Goal: Information Seeking & Learning: Learn about a topic

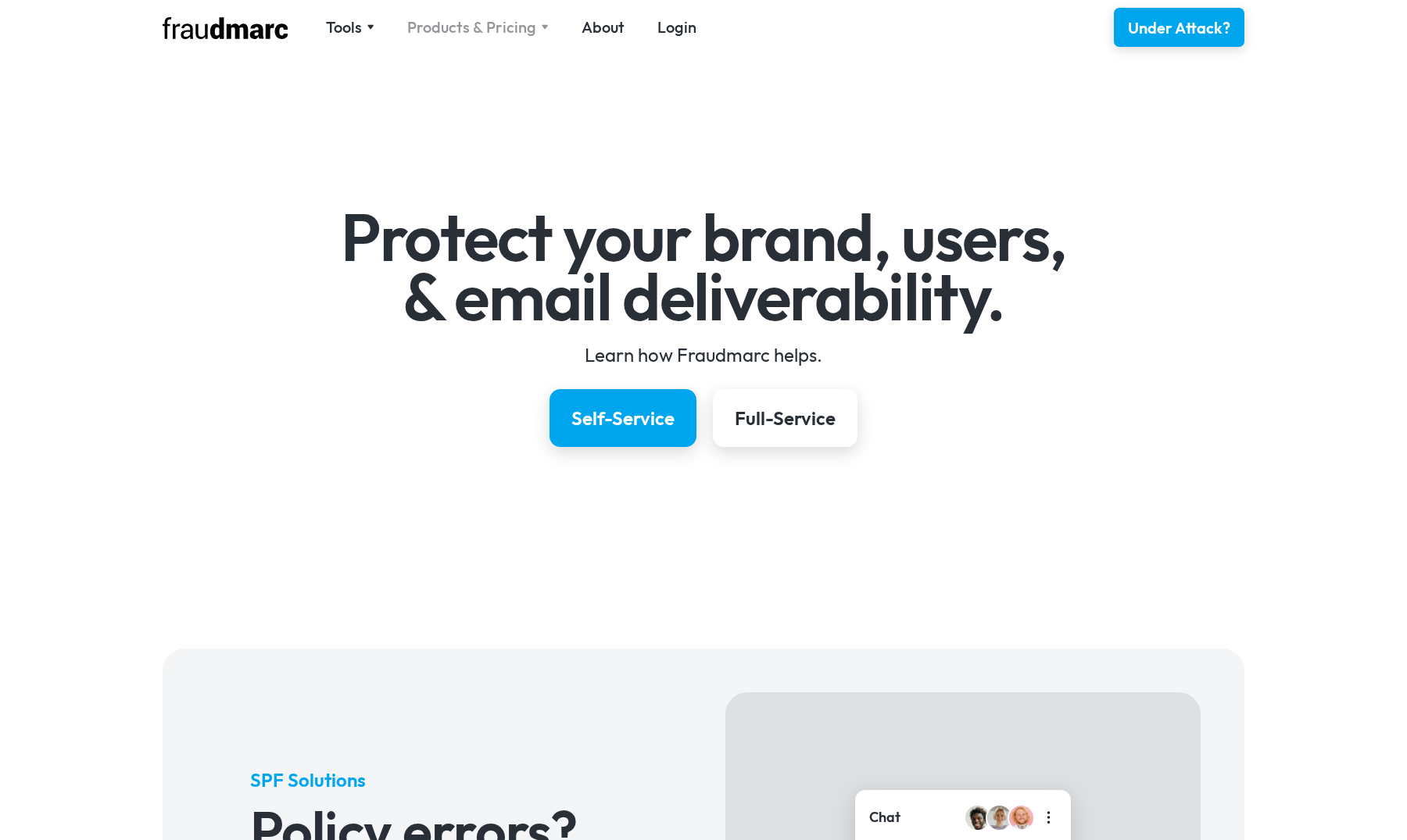
click at [461, 34] on div "Products & Pricing" at bounding box center [472, 27] width 129 height 22
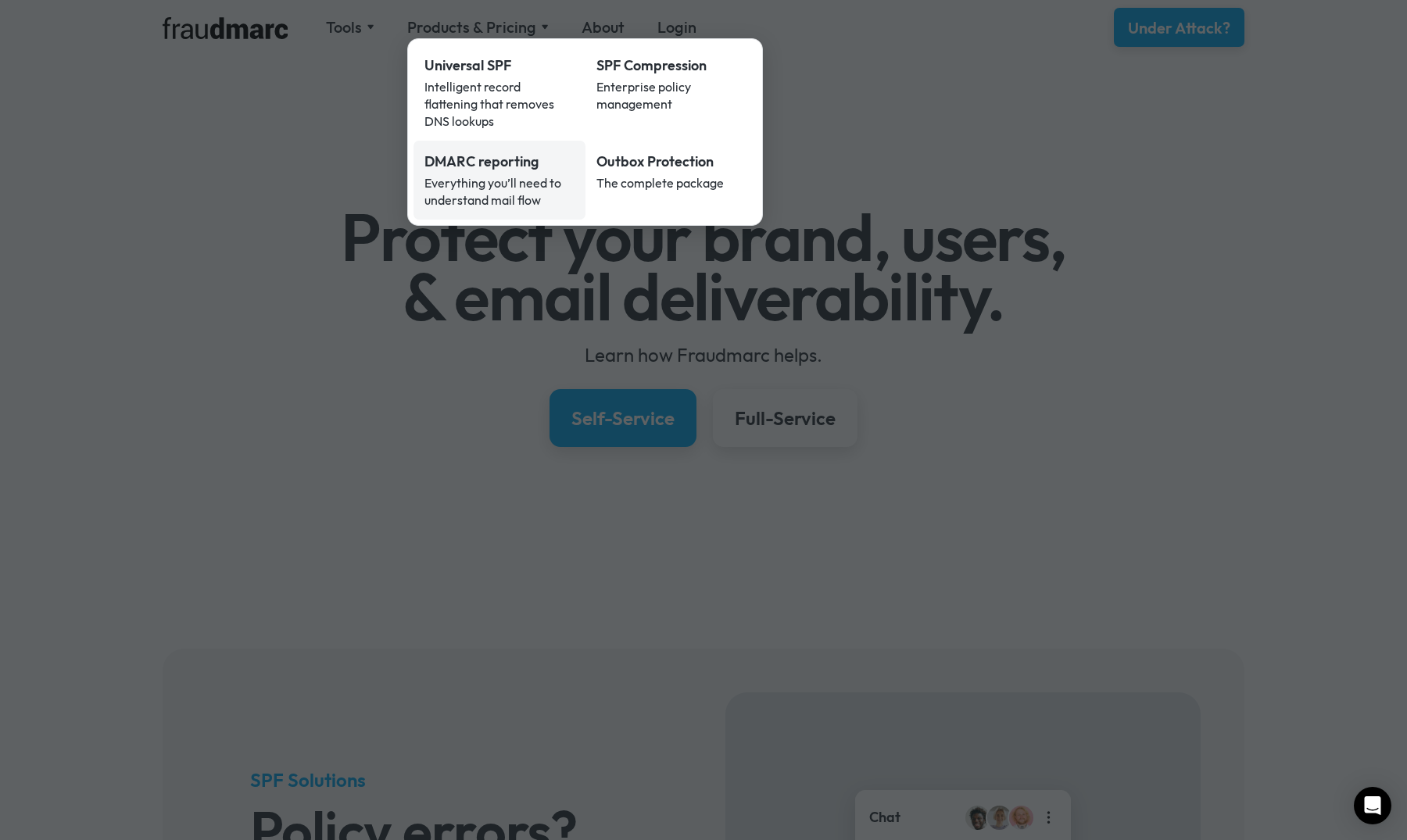
click at [476, 174] on div "Everything you’ll need to understand mail flow" at bounding box center [499, 191] width 150 height 35
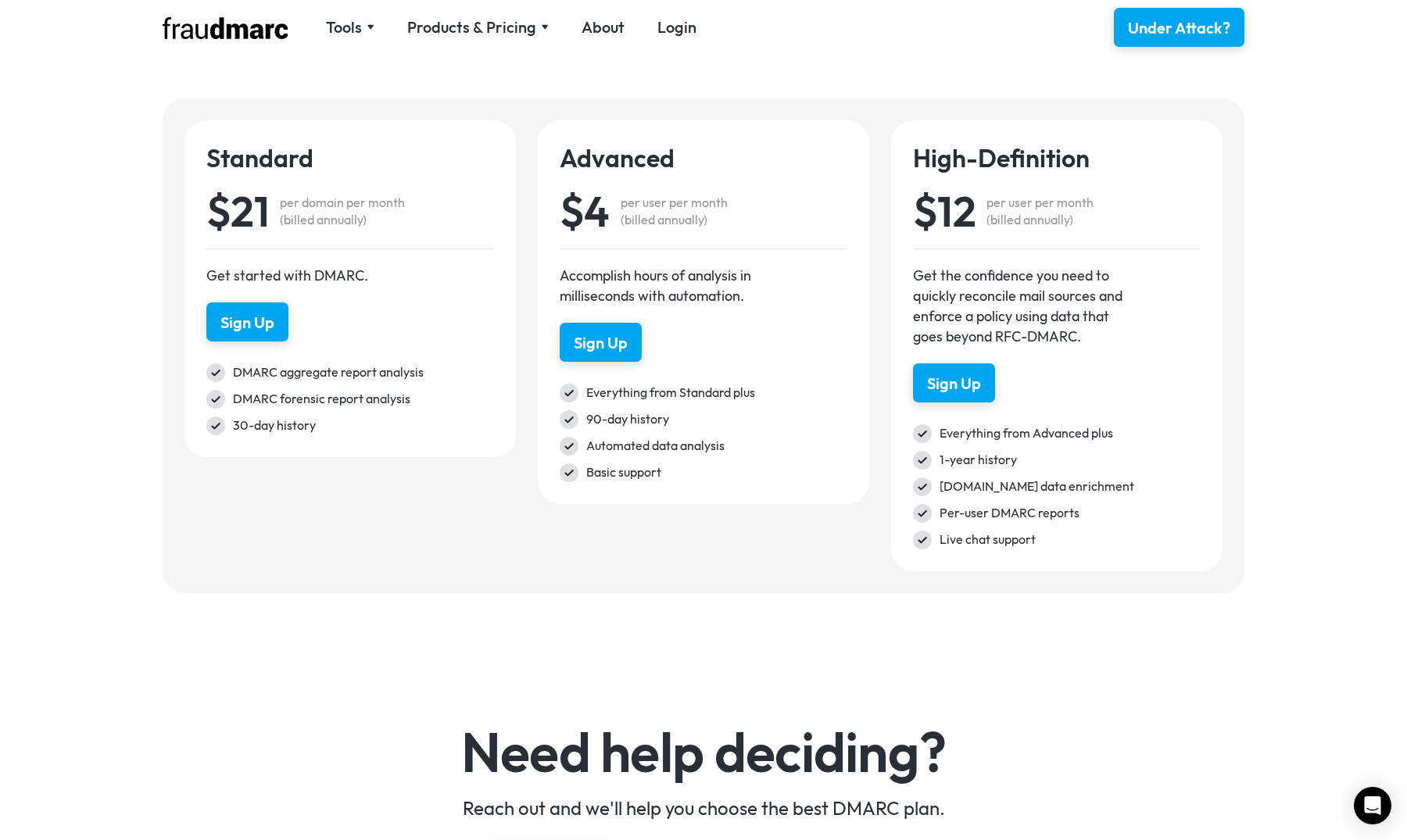
scroll to position [2203, 0]
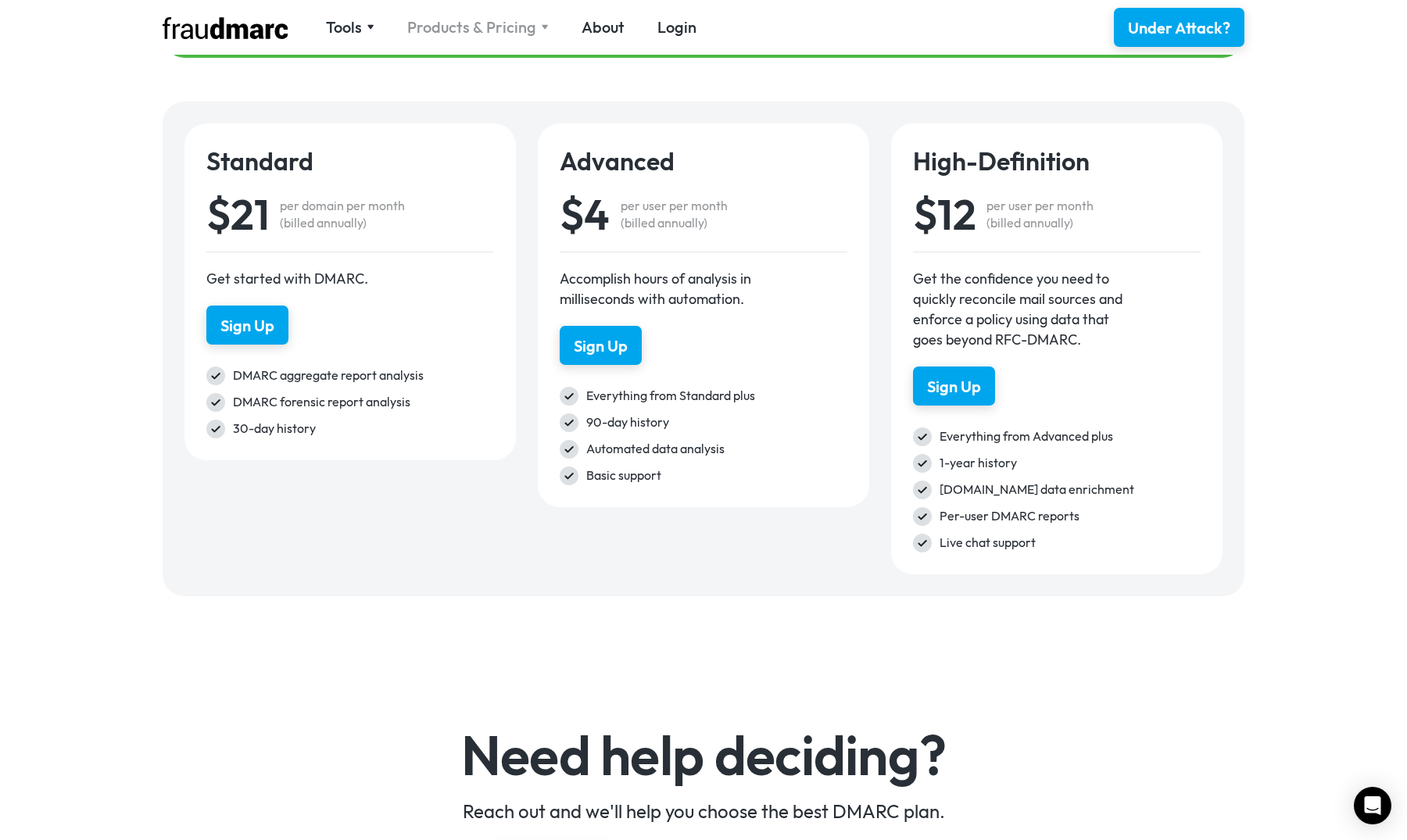
click at [461, 28] on div "Products & Pricing" at bounding box center [472, 27] width 129 height 22
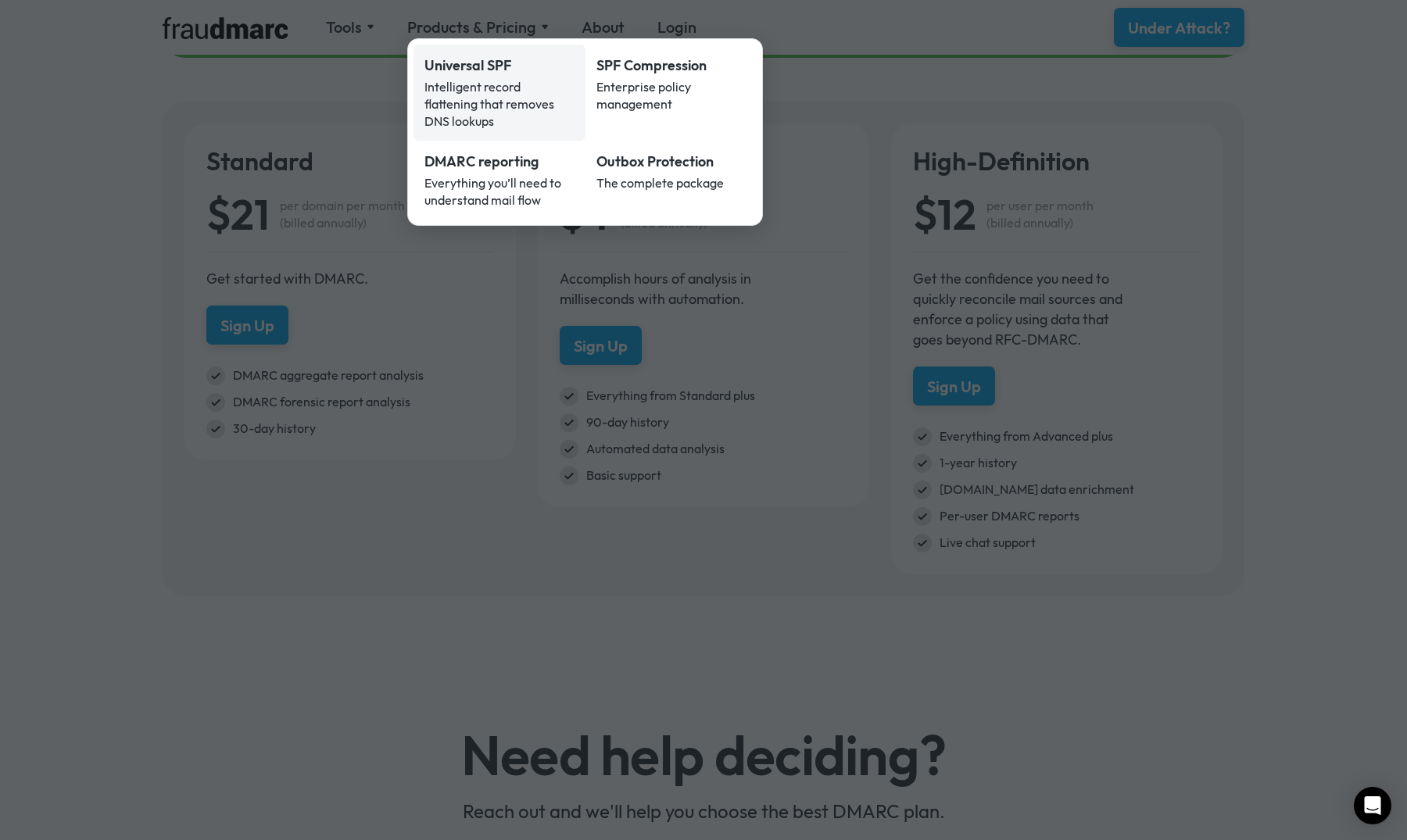
click at [472, 85] on div "Intelligent record flattening that removes DNS lookups" at bounding box center [499, 104] width 150 height 52
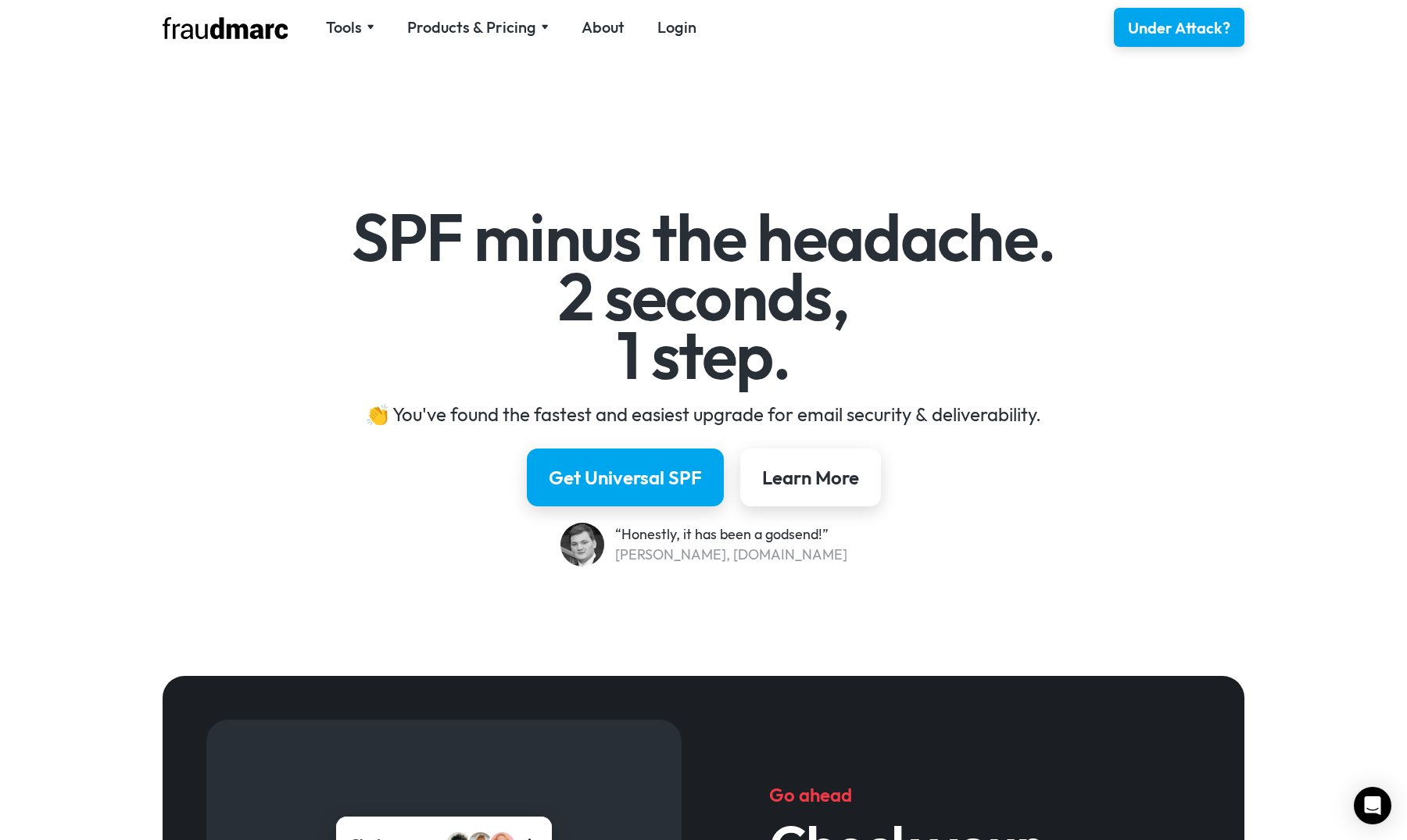
click at [482, 41] on div "Tools SPF Record Check Inspect any domain's SPF record and learn how to fix it …" at bounding box center [703, 27] width 1126 height 55
click at [482, 32] on div "Products & Pricing" at bounding box center [472, 27] width 129 height 22
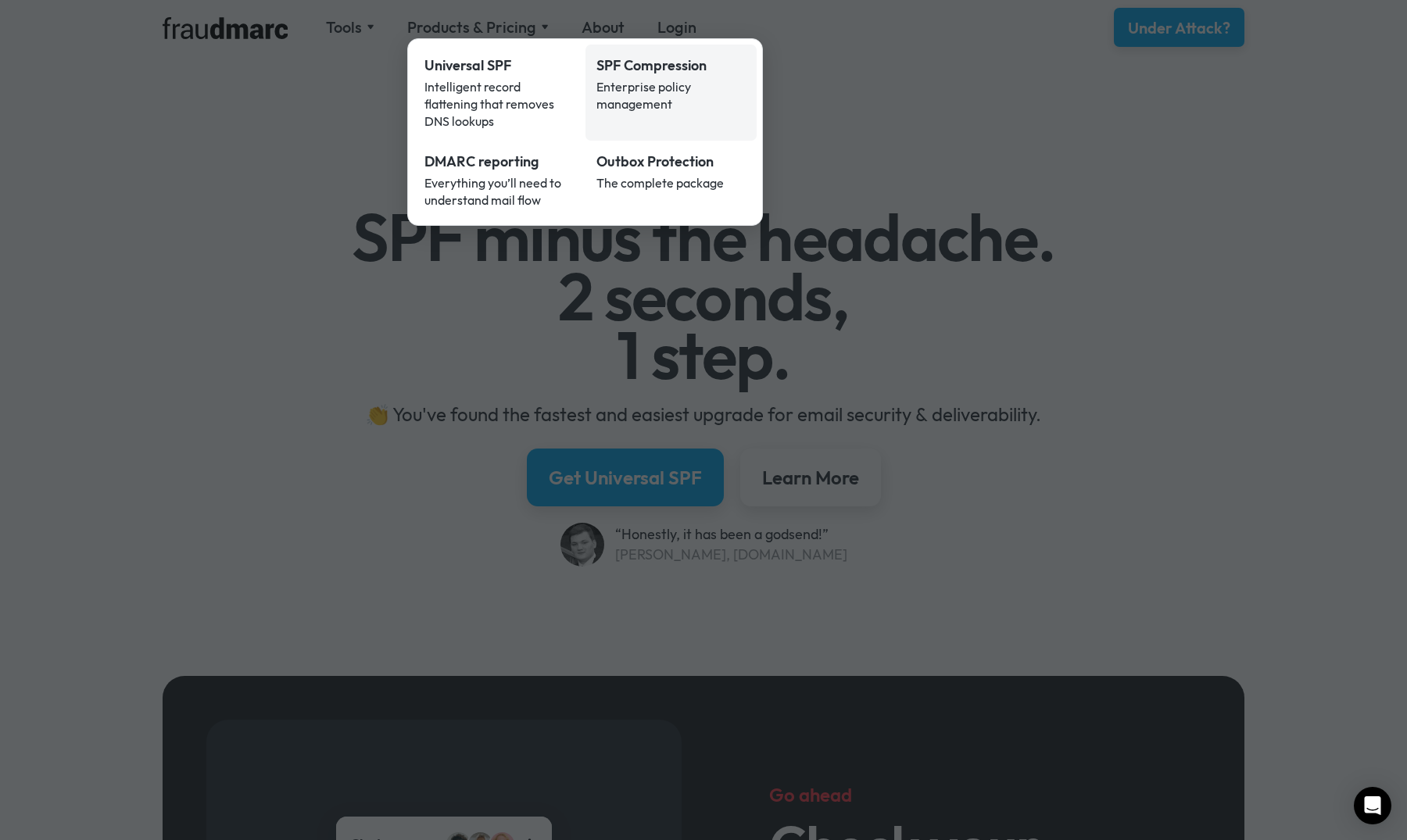
click at [656, 74] on div "SPF Compression" at bounding box center [672, 65] width 150 height 20
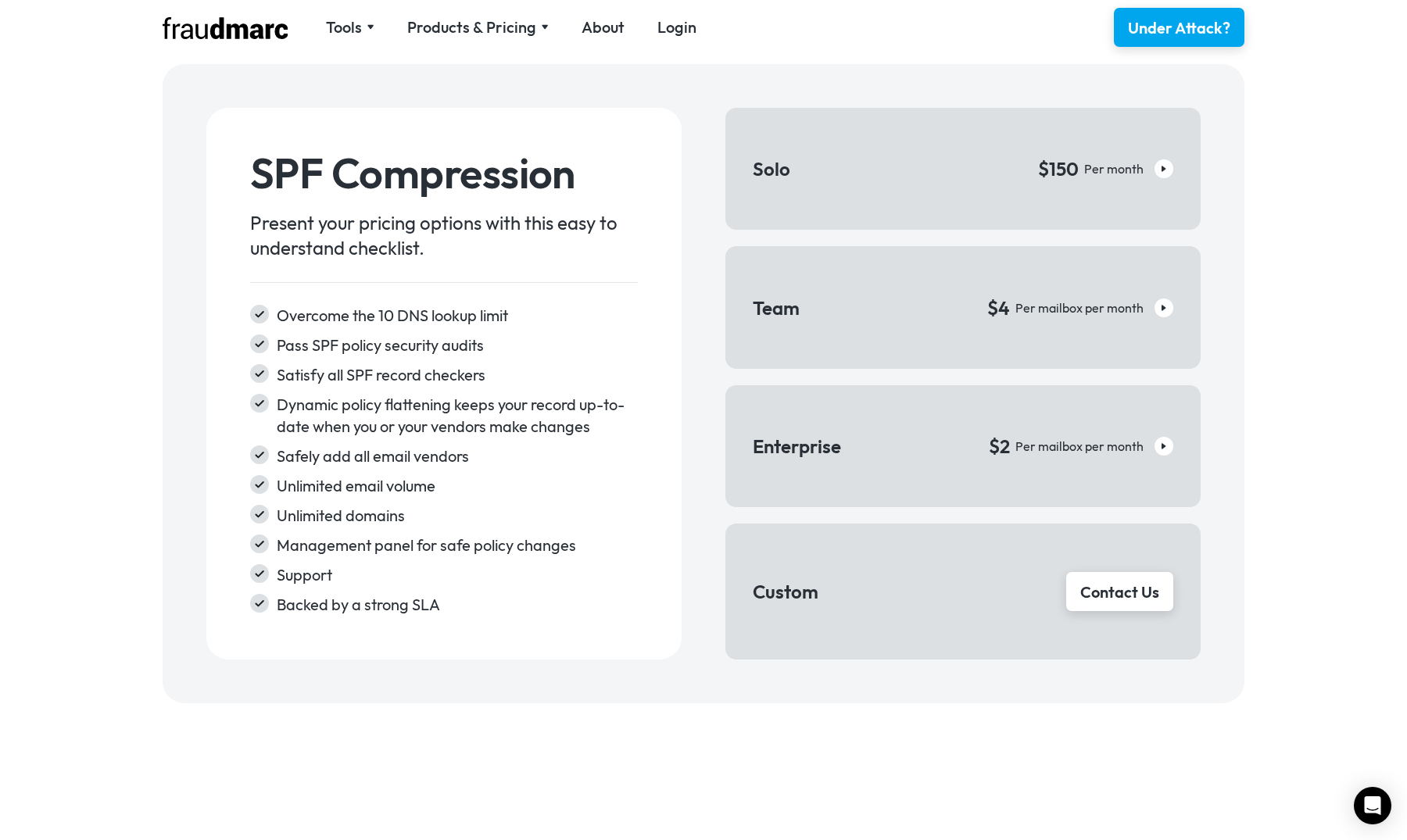
scroll to position [2279, 0]
